Goal: Task Accomplishment & Management: Complete application form

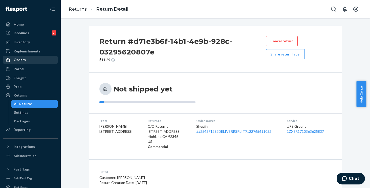
drag, startPoint x: 0, startPoint y: 0, endPoint x: 20, endPoint y: 59, distance: 62.0
click at [20, 59] on div "Orders" at bounding box center [20, 59] width 12 height 5
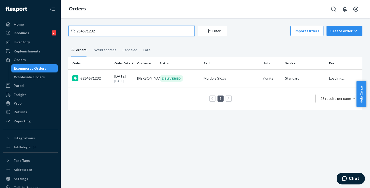
click at [153, 34] on input "254571232" at bounding box center [131, 31] width 126 height 10
click at [18, 15] on div "Home Inbounds 6 Shipping Plans Problems 6 Inventory Products Replenishments Ord…" at bounding box center [185, 94] width 370 height 188
paste input "176609"
type input "254176609"
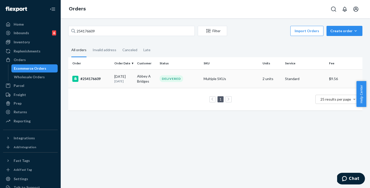
click at [240, 80] on td "Multiple SKUs" at bounding box center [231, 78] width 59 height 18
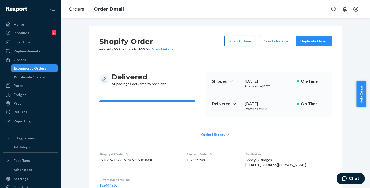
click at [238, 41] on button "Submit Claim" at bounding box center [239, 41] width 31 height 10
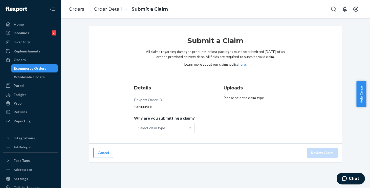
click at [164, 121] on span "Why are you submitting a claim?" at bounding box center [164, 118] width 61 height 7
click at [139, 125] on input "Why are you submitting a claim? Select claim type" at bounding box center [138, 127] width 1 height 5
click at [163, 125] on div "Select claim type" at bounding box center [159, 128] width 51 height 10
click at [139, 125] on input "Why are you submitting a claim? 0 results available. Select is focused ,type to…" at bounding box center [138, 127] width 1 height 5
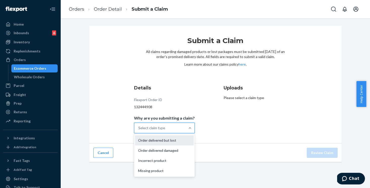
click at [160, 143] on div "Order delivered but lost" at bounding box center [164, 140] width 59 height 10
click at [139, 130] on input "Why are you submitting a claim? option Order delivered but lost focused, 0 of 4…" at bounding box center [138, 127] width 1 height 5
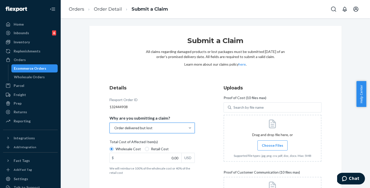
click at [207, 126] on div "Details Flexport Order ID 132444908 Why are you submitting a claim? option Orde…" at bounding box center [216, 155] width 212 height 143
